Goal: Task Accomplishment & Management: Use online tool/utility

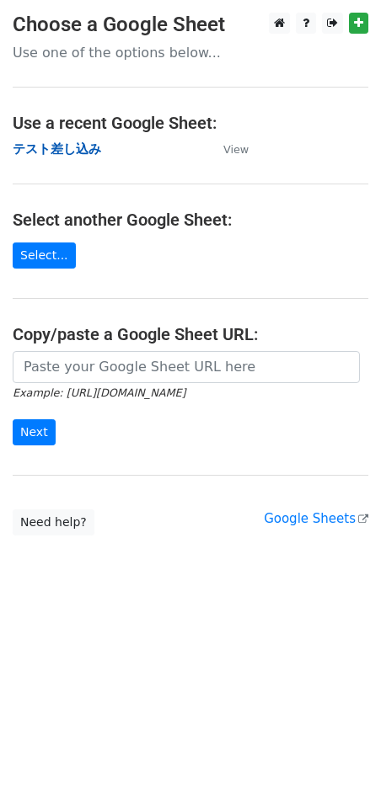
click at [43, 147] on strong "テスト差し込み" at bounding box center [57, 148] width 88 height 15
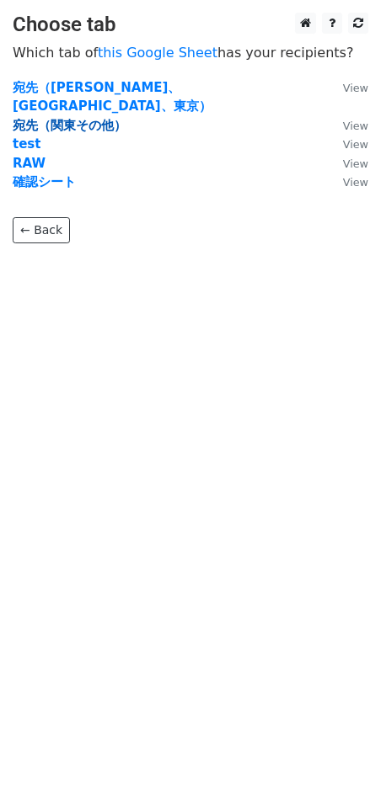
click at [57, 118] on strong "宛先（関東その他）" at bounding box center [70, 125] width 114 height 15
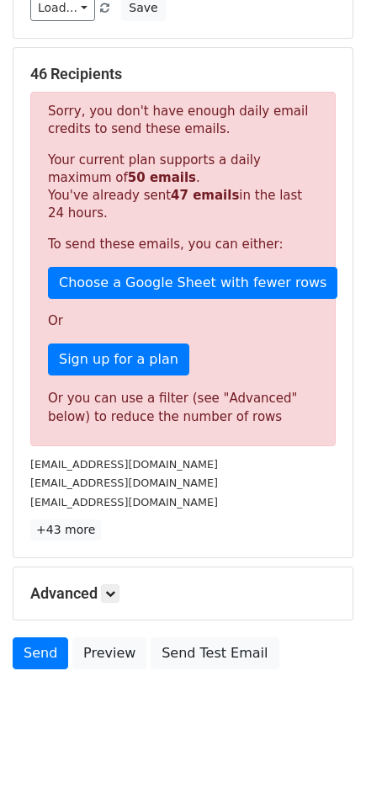
scroll to position [216, 0]
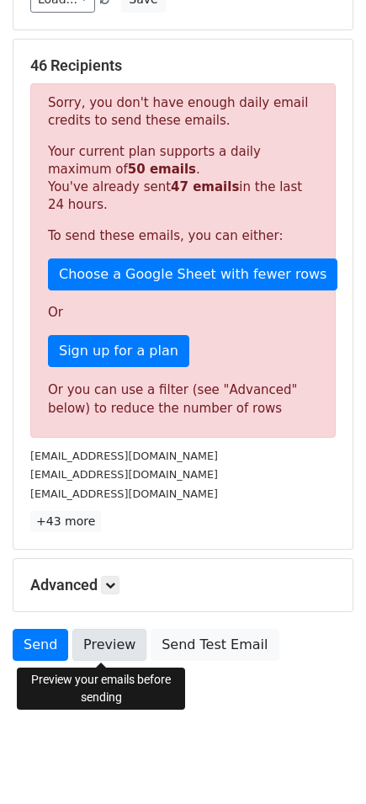
click at [99, 649] on link "Preview" at bounding box center [109, 645] width 74 height 32
